Goal: Transaction & Acquisition: Purchase product/service

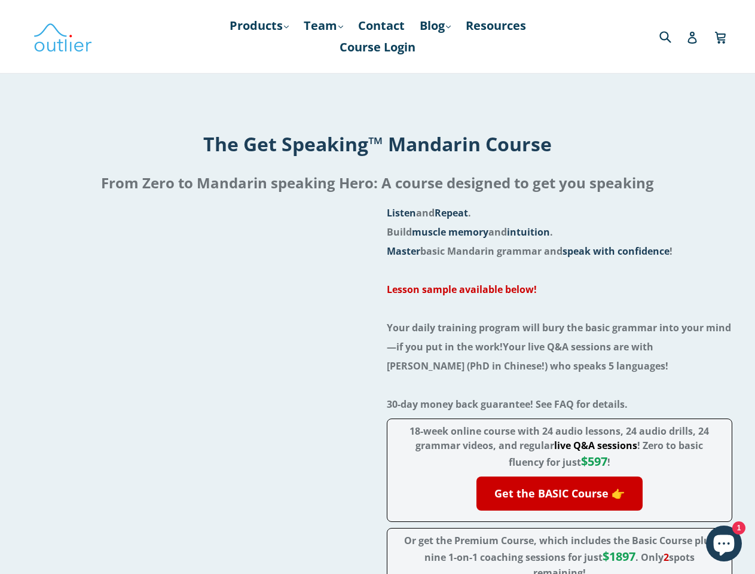
click at [377, 287] on div "Listen and Repeat . Build muscle memory and intuition . Master basic Mandarin g…" at bounding box center [378, 434] width 710 height 462
click at [256, 26] on link "Products .cls-1{fill:#231f20} expand" at bounding box center [259, 26] width 71 height 22
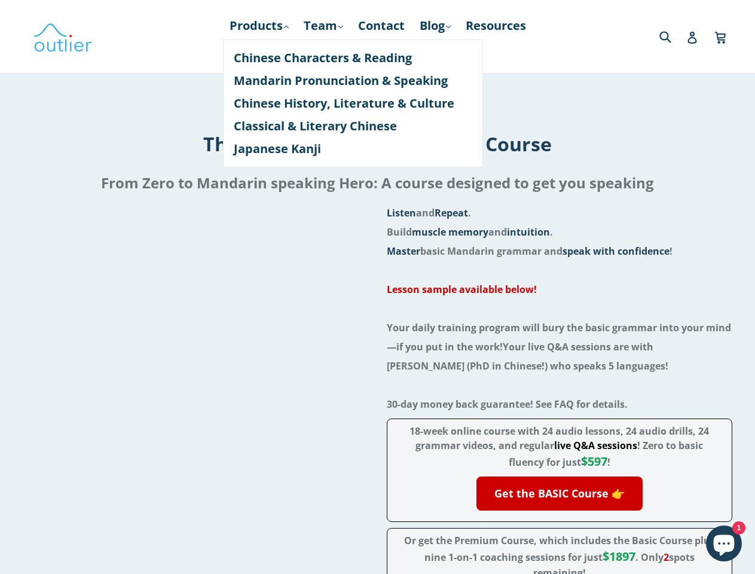
click at [559, 493] on link "Get the BASIC Course 👉" at bounding box center [560, 494] width 166 height 34
